Goal: Information Seeking & Learning: Learn about a topic

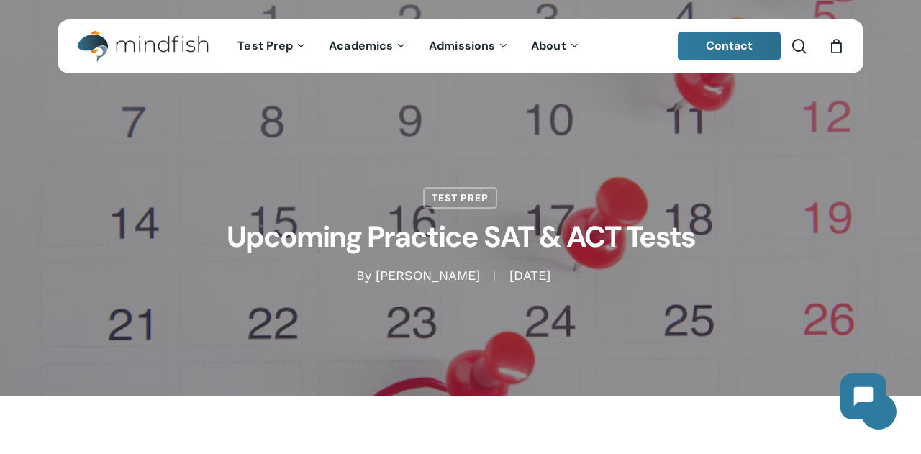
click at [868, 288] on div "Test Prep Upcoming Practice SAT & ACT Tests By [PERSON_NAME] [DATE] No Comments" at bounding box center [460, 198] width 921 height 396
drag, startPoint x: 212, startPoint y: 239, endPoint x: 636, endPoint y: 288, distance: 427.5
click at [636, 288] on div "Test Prep Upcoming Practice SAT & ACT Tests By [PERSON_NAME] [DATE] No Comments" at bounding box center [461, 198] width 806 height 396
drag, startPoint x: 680, startPoint y: 298, endPoint x: 561, endPoint y: 276, distance: 120.8
click at [561, 276] on div "Test Prep Upcoming Practice SAT & ACT Tests By [PERSON_NAME] [DATE] No Comments" at bounding box center [461, 198] width 806 height 396
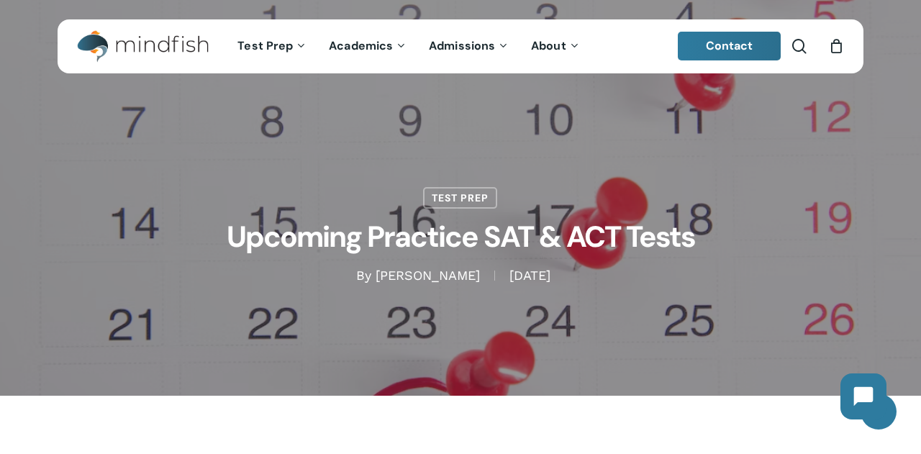
click at [561, 276] on span "[DATE]" at bounding box center [530, 276] width 71 height 10
click at [63, 239] on div "Test Prep Upcoming Practice SAT & ACT Tests By [PERSON_NAME] [DATE] No Comments" at bounding box center [461, 198] width 806 height 173
drag, startPoint x: 401, startPoint y: 192, endPoint x: 551, endPoint y: 277, distance: 172.1
click at [551, 277] on div "Test Prep Upcoming Practice SAT & ACT Tests By [PERSON_NAME] [DATE] No Comments" at bounding box center [461, 198] width 806 height 173
click at [471, 346] on div "Test Prep Upcoming Practice SAT & ACT Tests By [PERSON_NAME] [DATE] No Comments" at bounding box center [461, 198] width 806 height 396
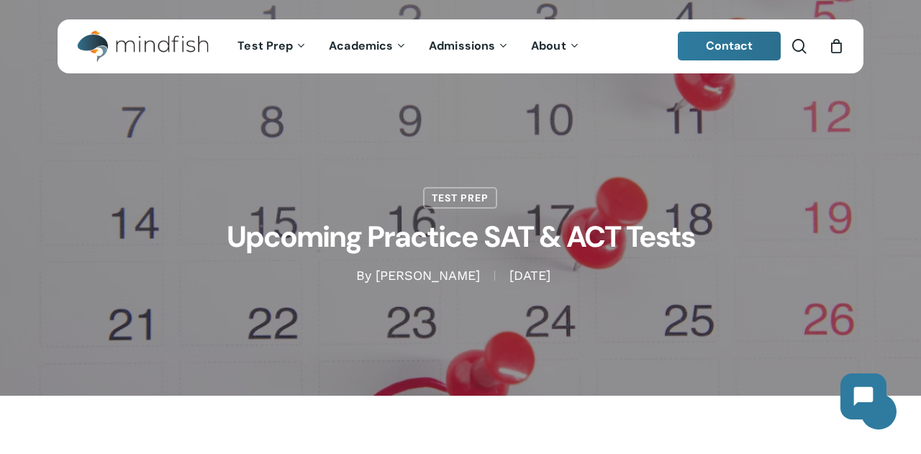
drag, startPoint x: 578, startPoint y: 281, endPoint x: 419, endPoint y: 184, distance: 186.4
click at [419, 184] on div "Test Prep Upcoming Practice SAT & ACT Tests By [PERSON_NAME] [DATE] No Comments" at bounding box center [461, 198] width 806 height 173
click at [322, 176] on div "Test Prep Upcoming Practice SAT & ACT Tests By [PERSON_NAME] [DATE] No Comments" at bounding box center [461, 198] width 806 height 173
drag, startPoint x: 322, startPoint y: 176, endPoint x: 549, endPoint y: 277, distance: 249.1
click at [549, 277] on div "Test Prep Upcoming Practice SAT & ACT Tests By [PERSON_NAME] [DATE] No Comments" at bounding box center [461, 198] width 806 height 173
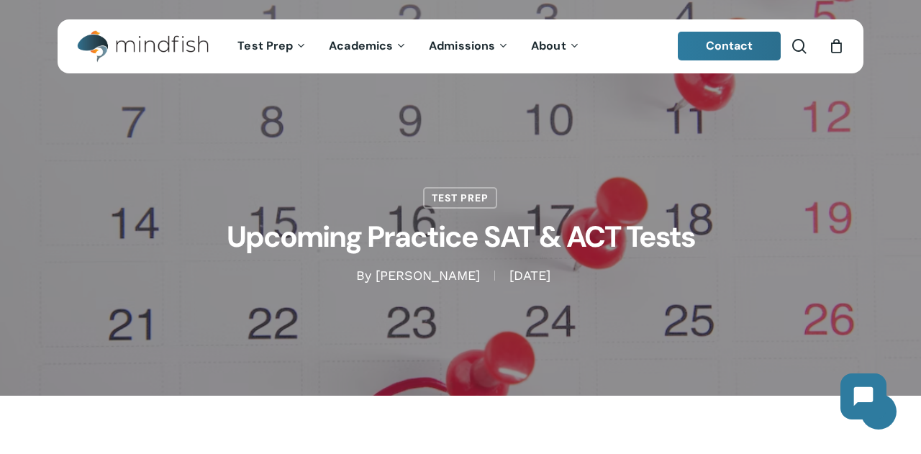
click at [549, 277] on span "[DATE]" at bounding box center [530, 276] width 71 height 10
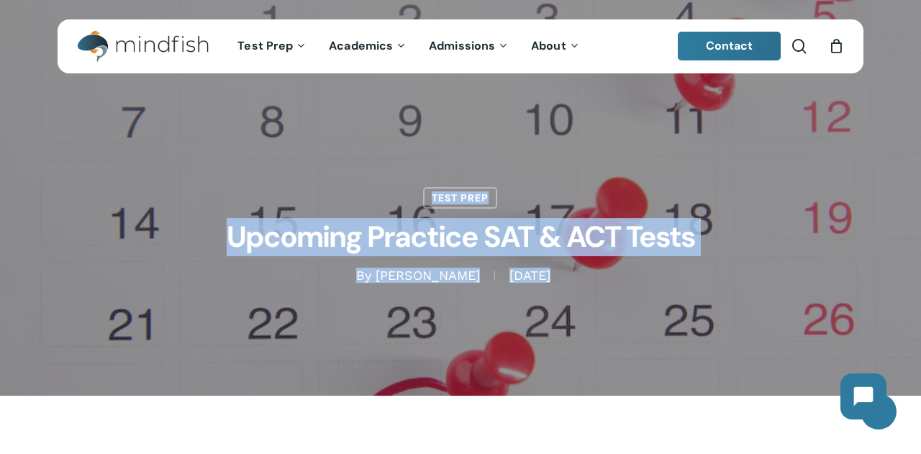
drag, startPoint x: 549, startPoint y: 277, endPoint x: 417, endPoint y: 197, distance: 155.1
click at [417, 197] on div "Test Prep Upcoming Practice SAT & ACT Tests By [PERSON_NAME] [DATE] No Comments" at bounding box center [461, 198] width 806 height 173
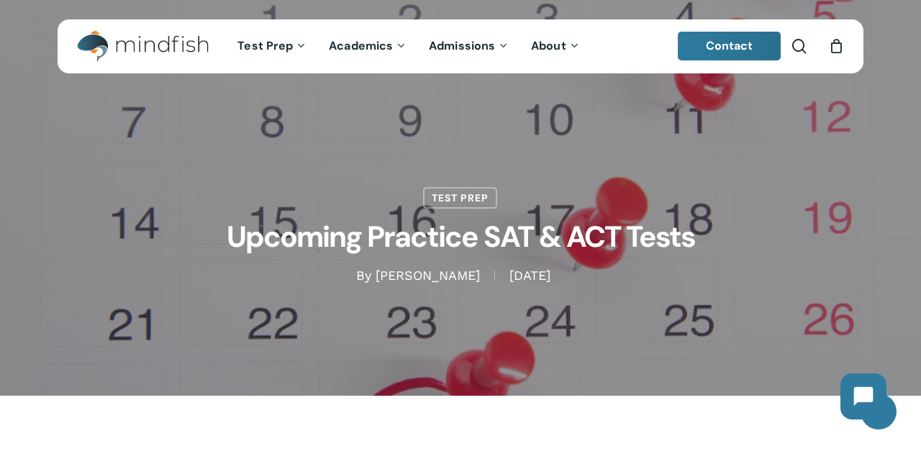
click at [389, 143] on div "Test Prep Upcoming Practice SAT & ACT Tests By [PERSON_NAME] [DATE] No Comments" at bounding box center [461, 198] width 806 height 173
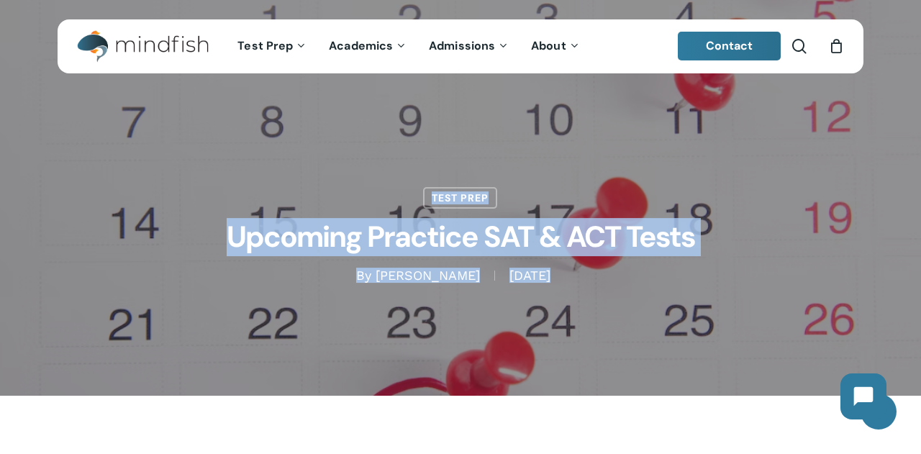
drag, startPoint x: 389, startPoint y: 143, endPoint x: 584, endPoint y: 282, distance: 239.9
click at [584, 282] on div "Test Prep Upcoming Practice SAT & ACT Tests By [PERSON_NAME] [DATE] No Comments" at bounding box center [461, 198] width 806 height 173
